Goal: Share content: Share content

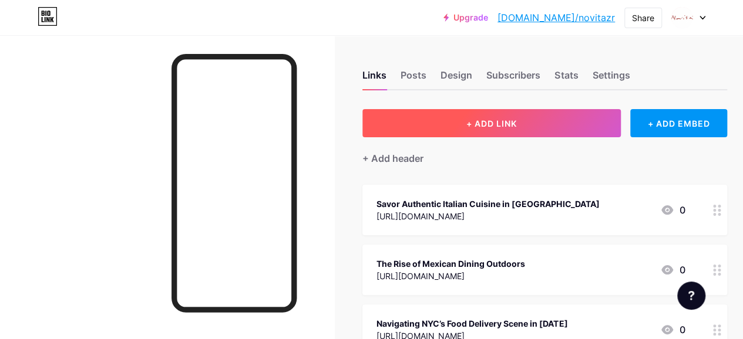
click at [531, 118] on button "+ ADD LINK" at bounding box center [491, 123] width 258 height 28
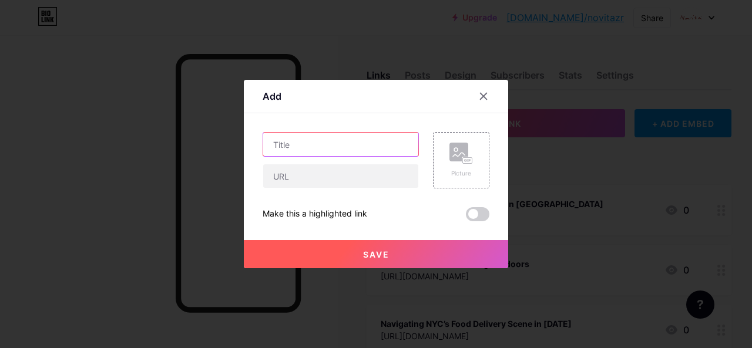
click at [322, 150] on input "text" at bounding box center [340, 144] width 155 height 23
paste input "Best Penne Pomodoro at Italian Restaurants in [US_STATE]"
type input "Best Penne Pomodoro at Italian Restaurants in [US_STATE]"
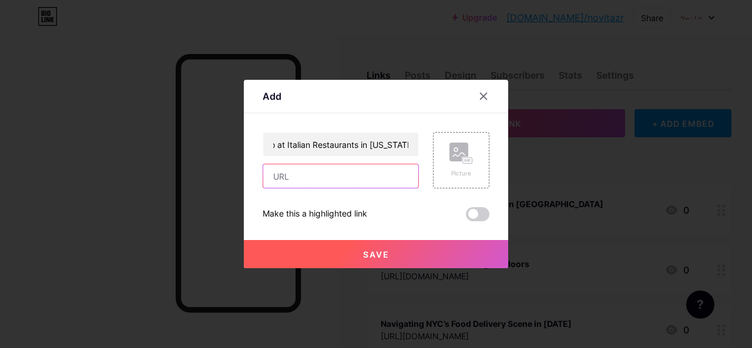
scroll to position [0, 0]
click at [321, 178] on input "text" at bounding box center [340, 175] width 155 height 23
click at [362, 177] on input "text" at bounding box center [340, 175] width 155 height 23
paste input "[URL][DOMAIN_NAME]"
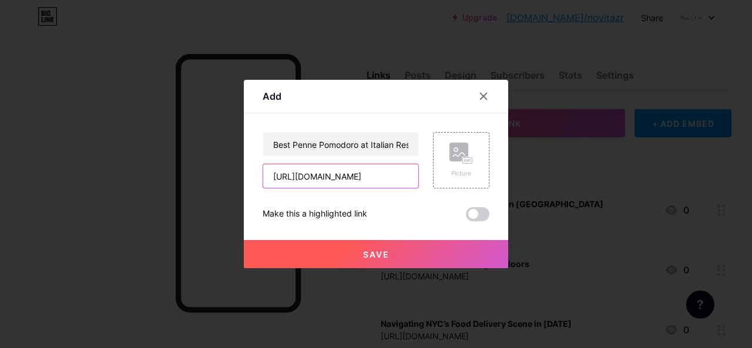
type input "[URL][DOMAIN_NAME]"
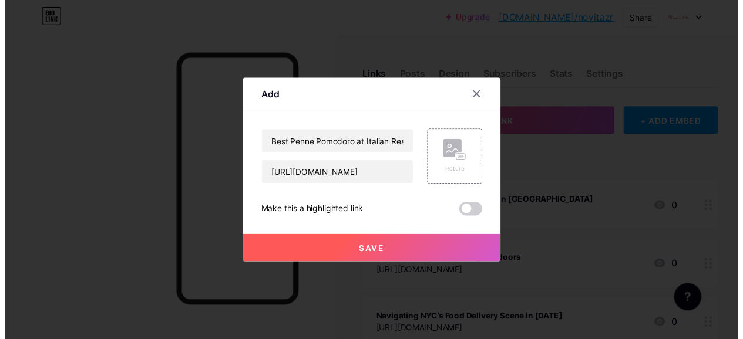
scroll to position [0, 0]
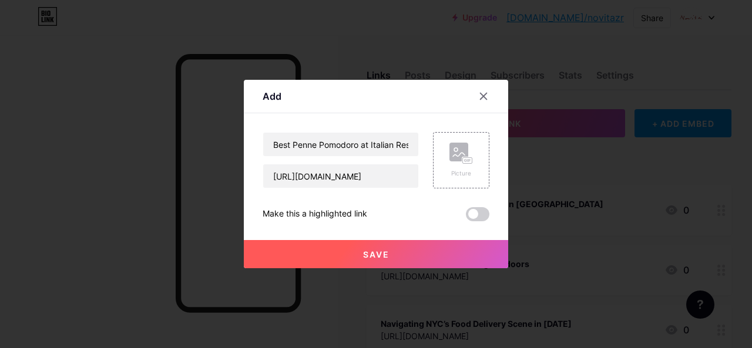
click at [480, 214] on span at bounding box center [477, 214] width 23 height 14
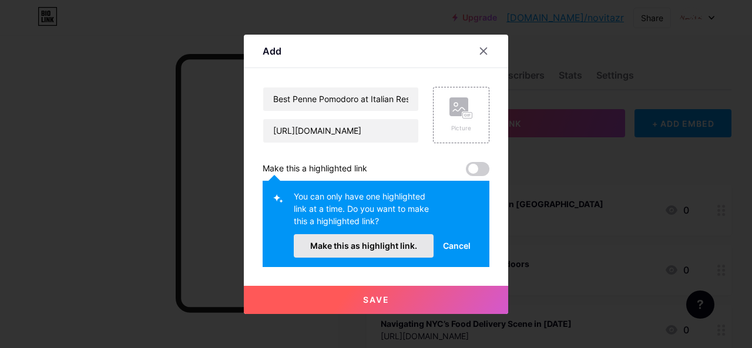
click at [396, 247] on span "Make this as highlight link." at bounding box center [363, 246] width 107 height 10
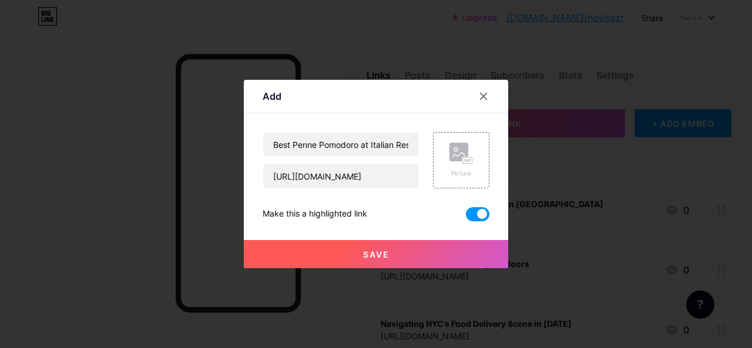
click at [390, 253] on button "Save" at bounding box center [376, 254] width 264 height 28
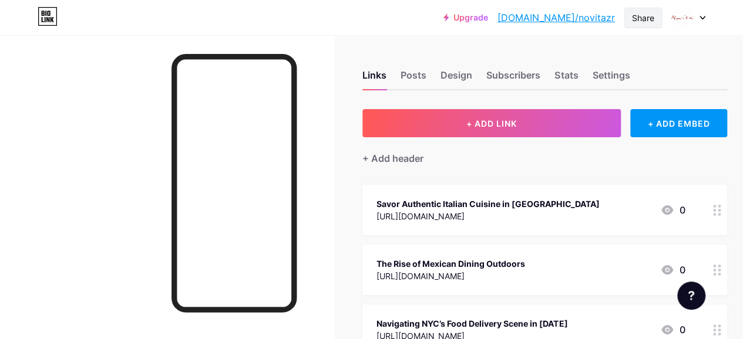
click at [629, 18] on div "Share" at bounding box center [643, 18] width 38 height 21
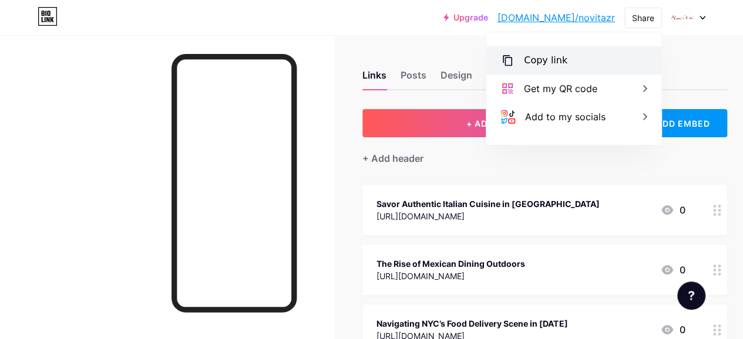
click at [565, 66] on div "Copy link" at bounding box center [573, 60] width 175 height 28
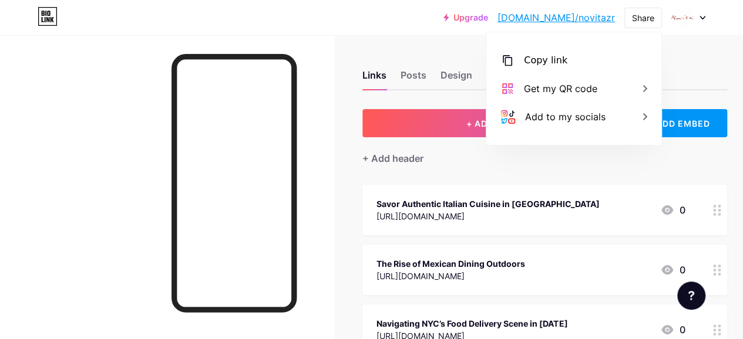
click at [517, 164] on div "+ Add header" at bounding box center [544, 151] width 365 height 29
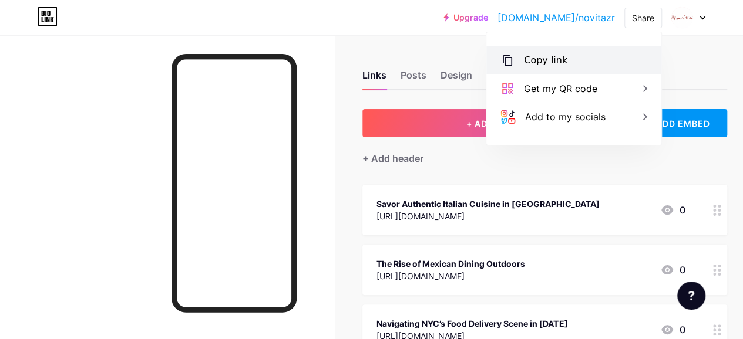
click at [547, 58] on div "Copy link" at bounding box center [545, 60] width 43 height 14
